Goal: Subscribe to service/newsletter

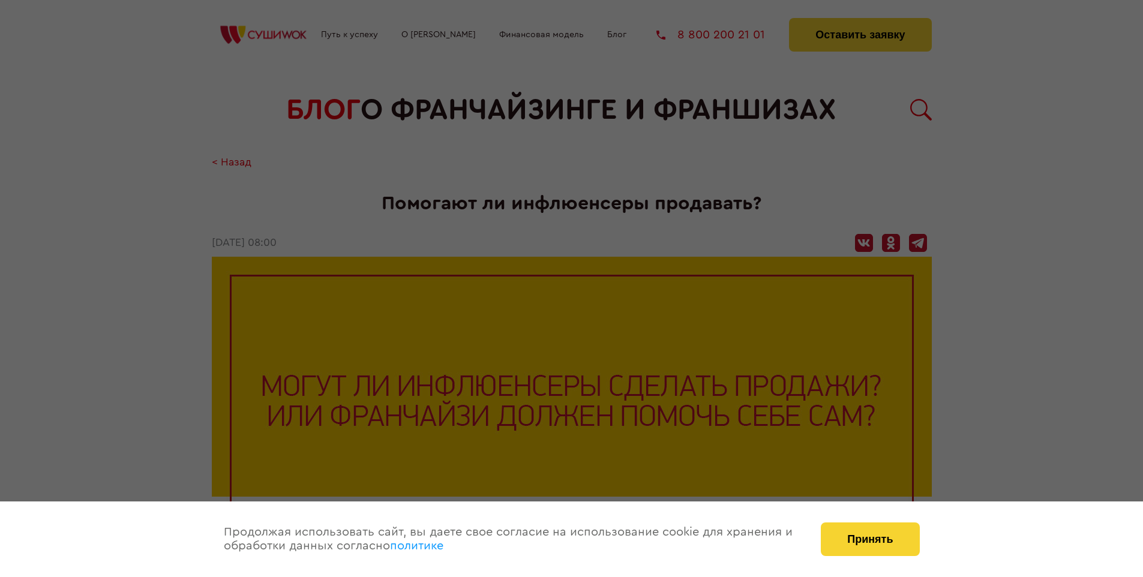
scroll to position [1247, 0]
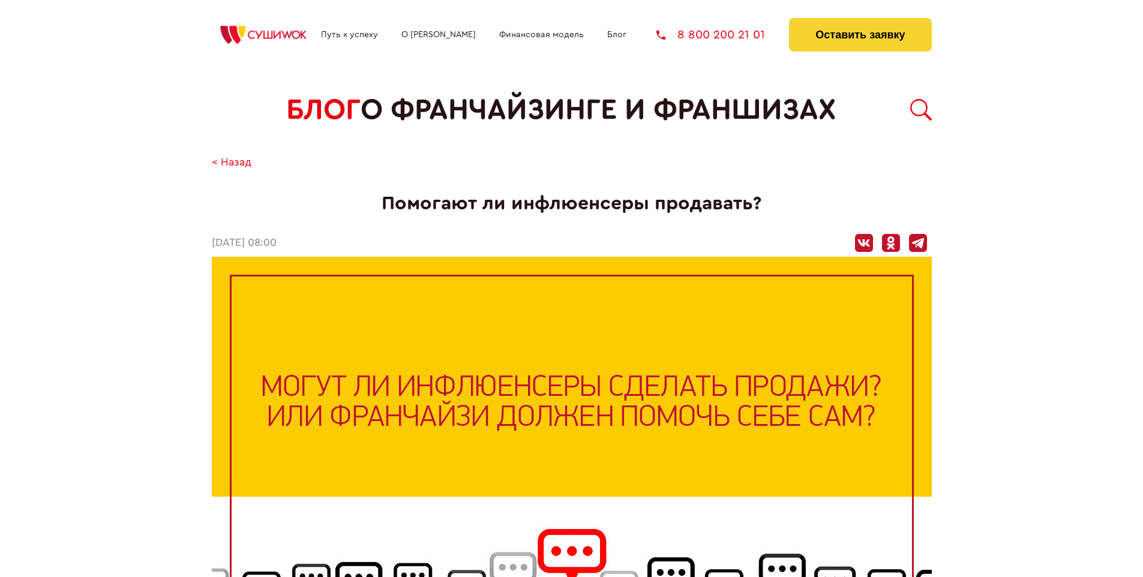
scroll to position [1247, 0]
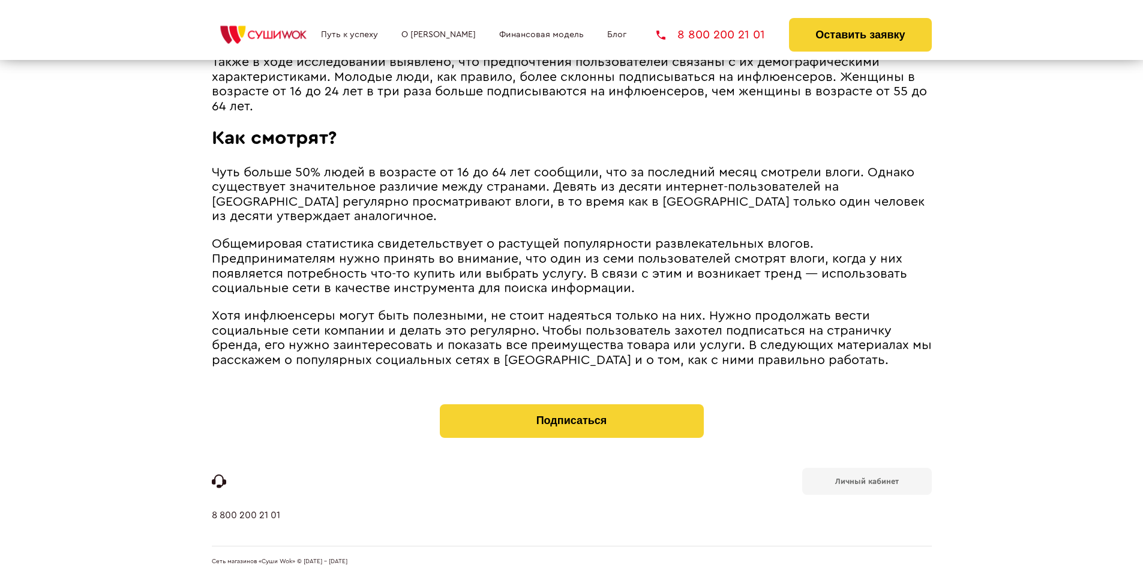
click at [866, 480] on b "Личный кабинет" at bounding box center [867, 482] width 64 height 8
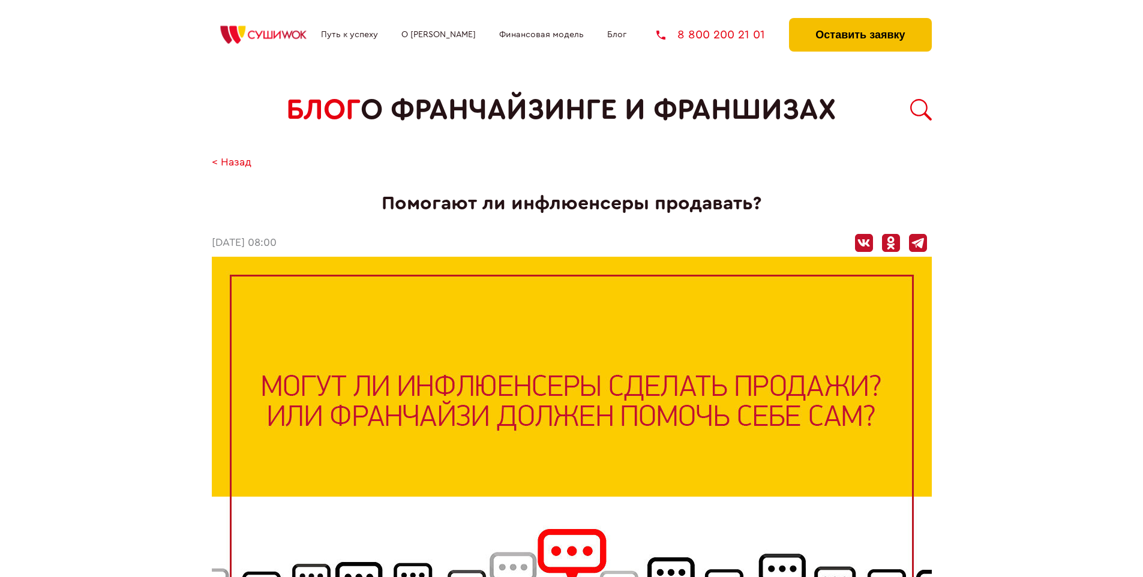
click at [860, 21] on button "Оставить заявку" at bounding box center [860, 35] width 142 height 34
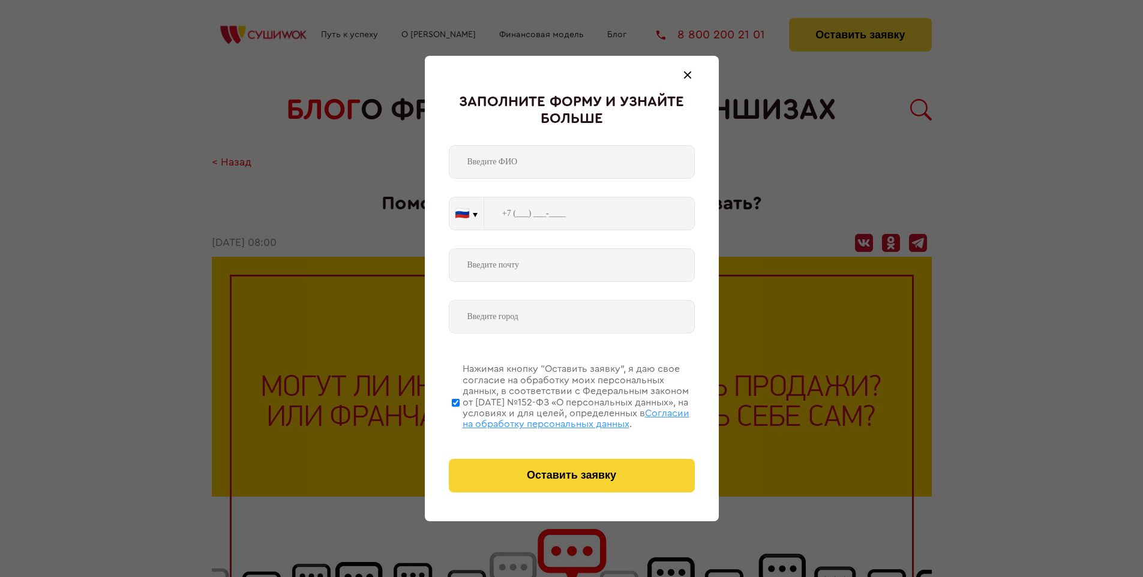
click at [556, 417] on span "Согласии на обработку персональных данных" at bounding box center [576, 419] width 227 height 20
click at [460, 417] on input "Нажимая кнопку “Оставить заявку”, я даю свое согласие на обработку моих персона…" at bounding box center [456, 403] width 8 height 96
checkbox input "false"
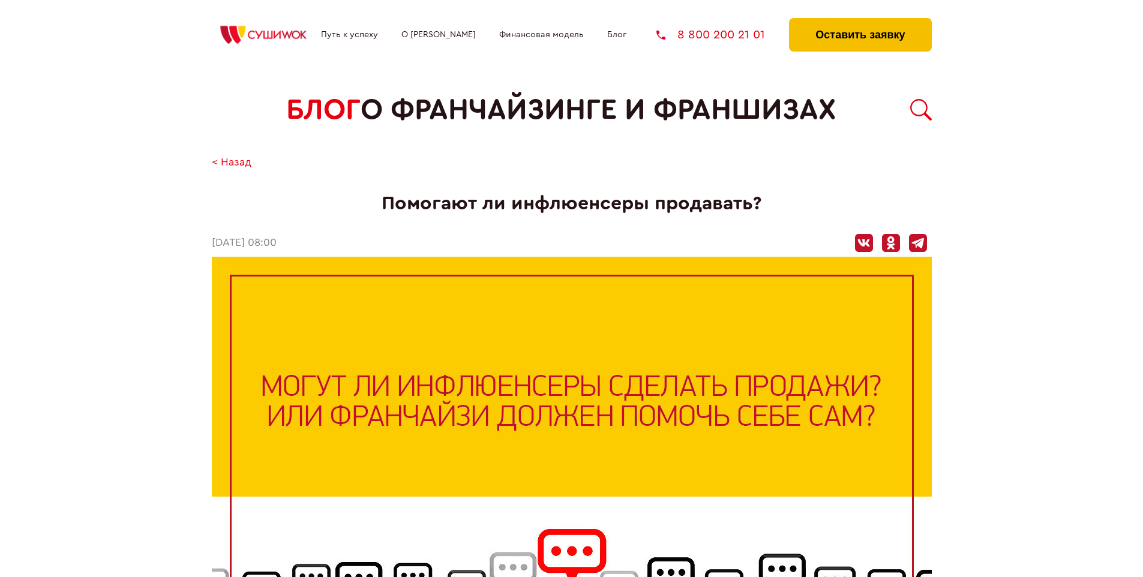
click at [860, 21] on button "Оставить заявку" at bounding box center [860, 35] width 142 height 34
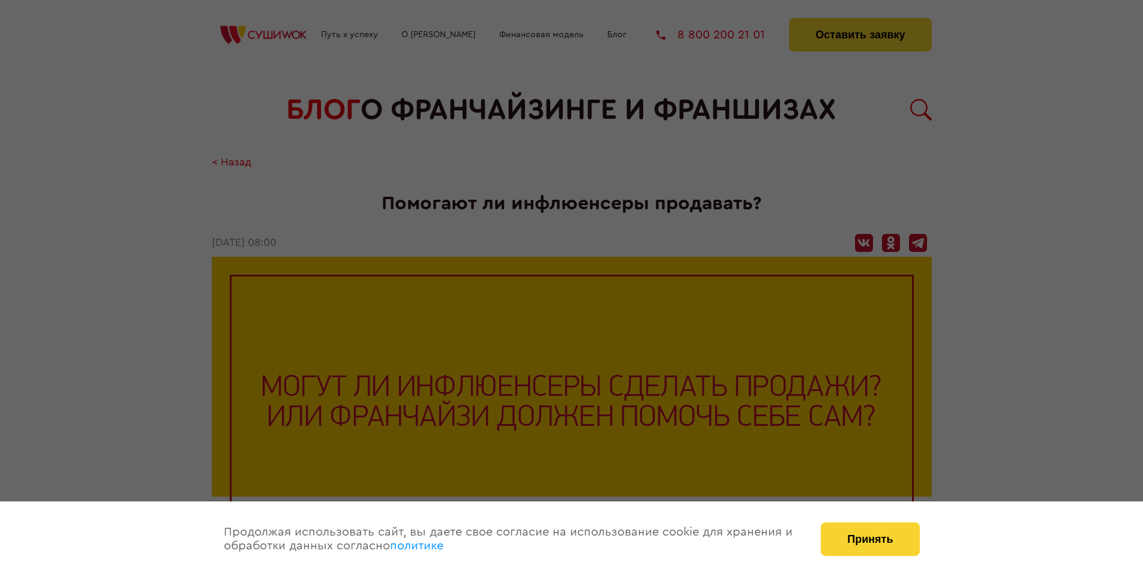
scroll to position [1247, 0]
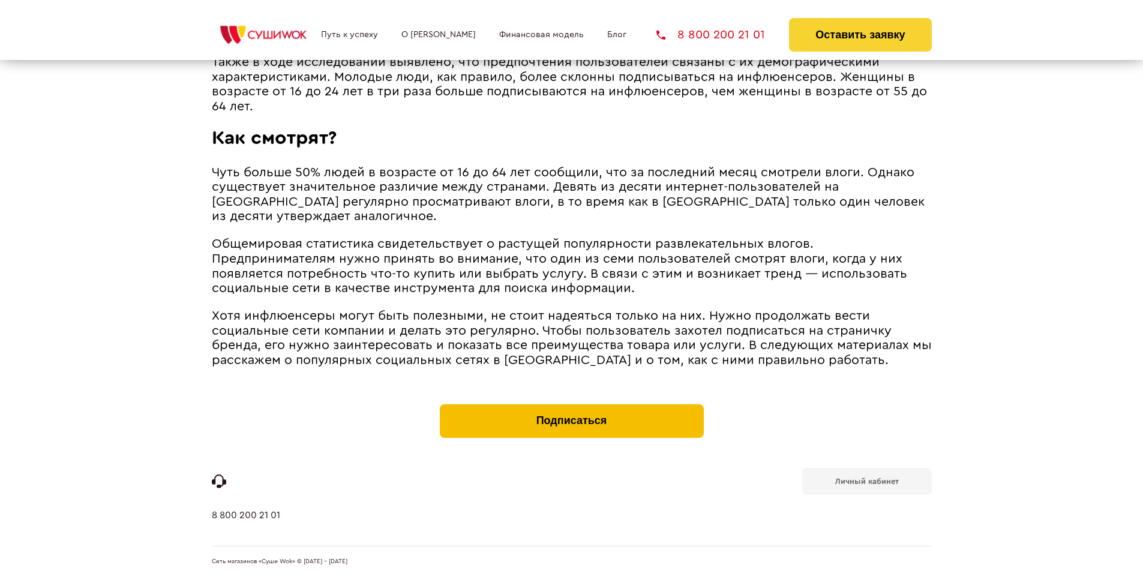
click at [571, 407] on button "Подписаться" at bounding box center [572, 421] width 264 height 34
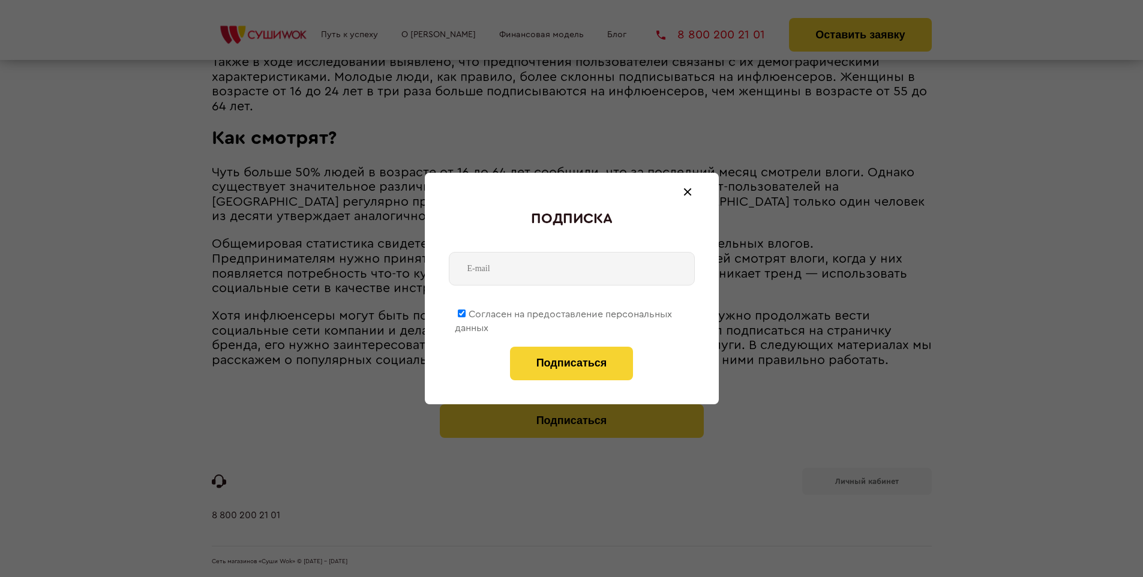
click at [564, 312] on span "Согласен на предоставление персональных данных" at bounding box center [563, 321] width 217 height 23
click at [466, 312] on input "Согласен на предоставление персональных данных" at bounding box center [462, 314] width 8 height 8
checkbox input "false"
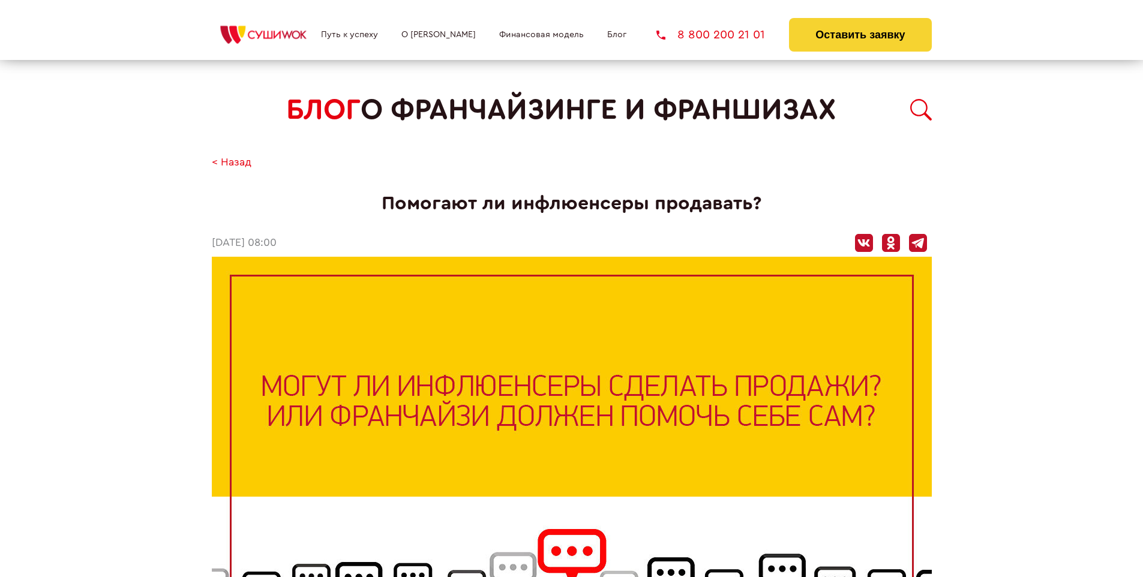
scroll to position [1247, 0]
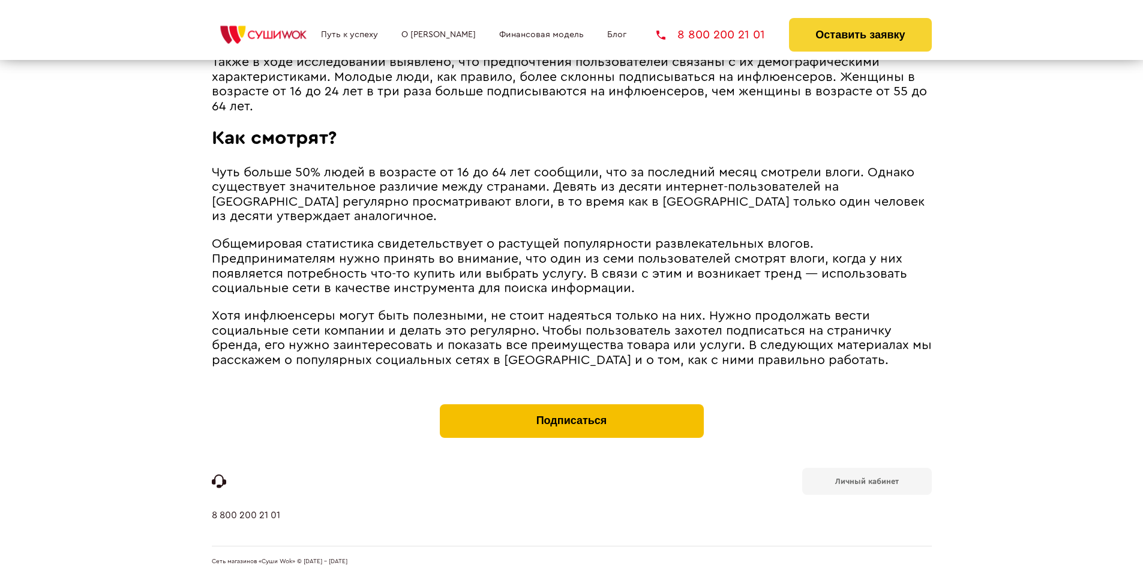
click at [571, 407] on button "Подписаться" at bounding box center [572, 421] width 264 height 34
